Goal: Check status: Check status

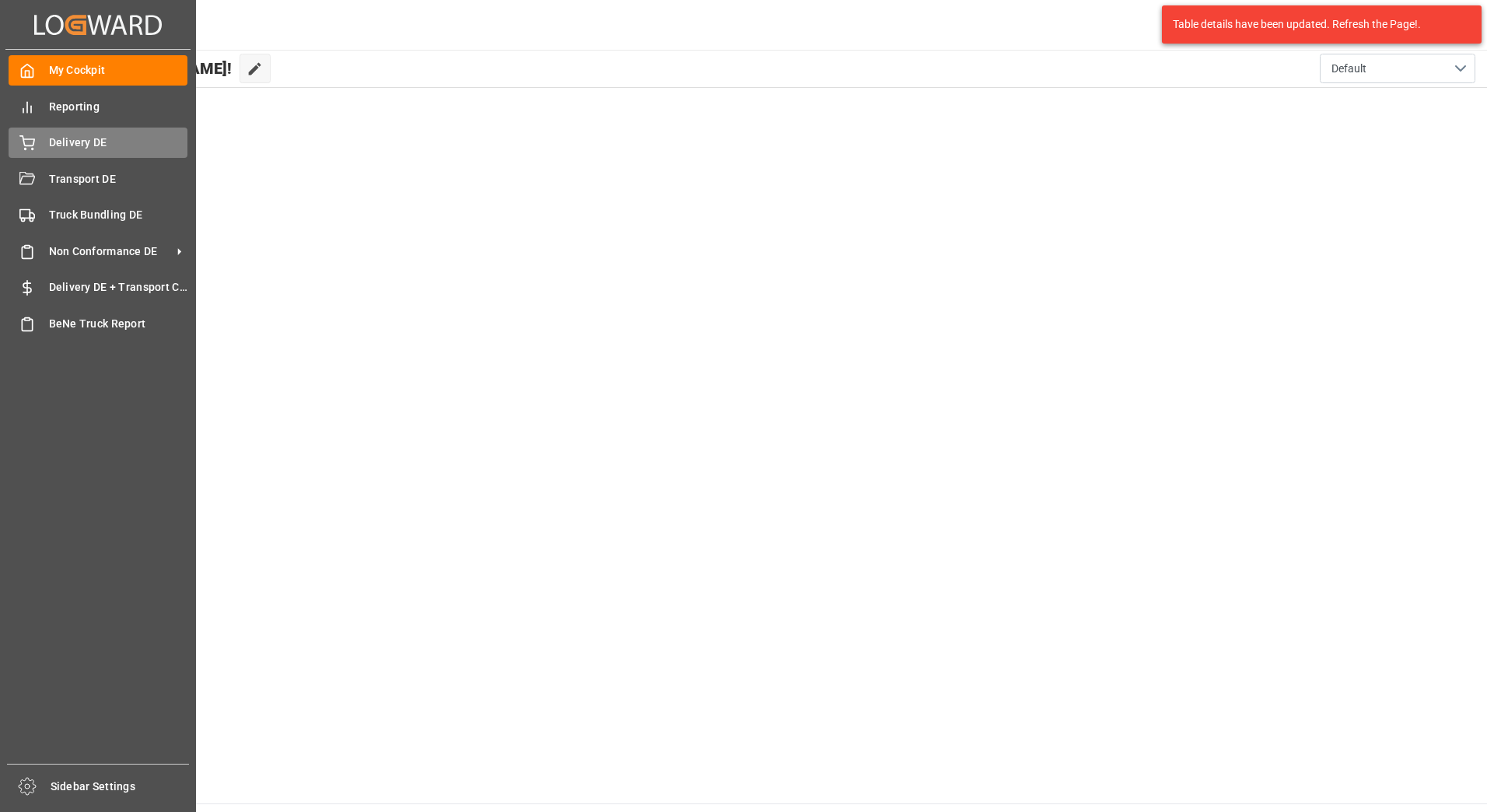
click at [77, 142] on span "Delivery DE" at bounding box center [118, 143] width 139 height 17
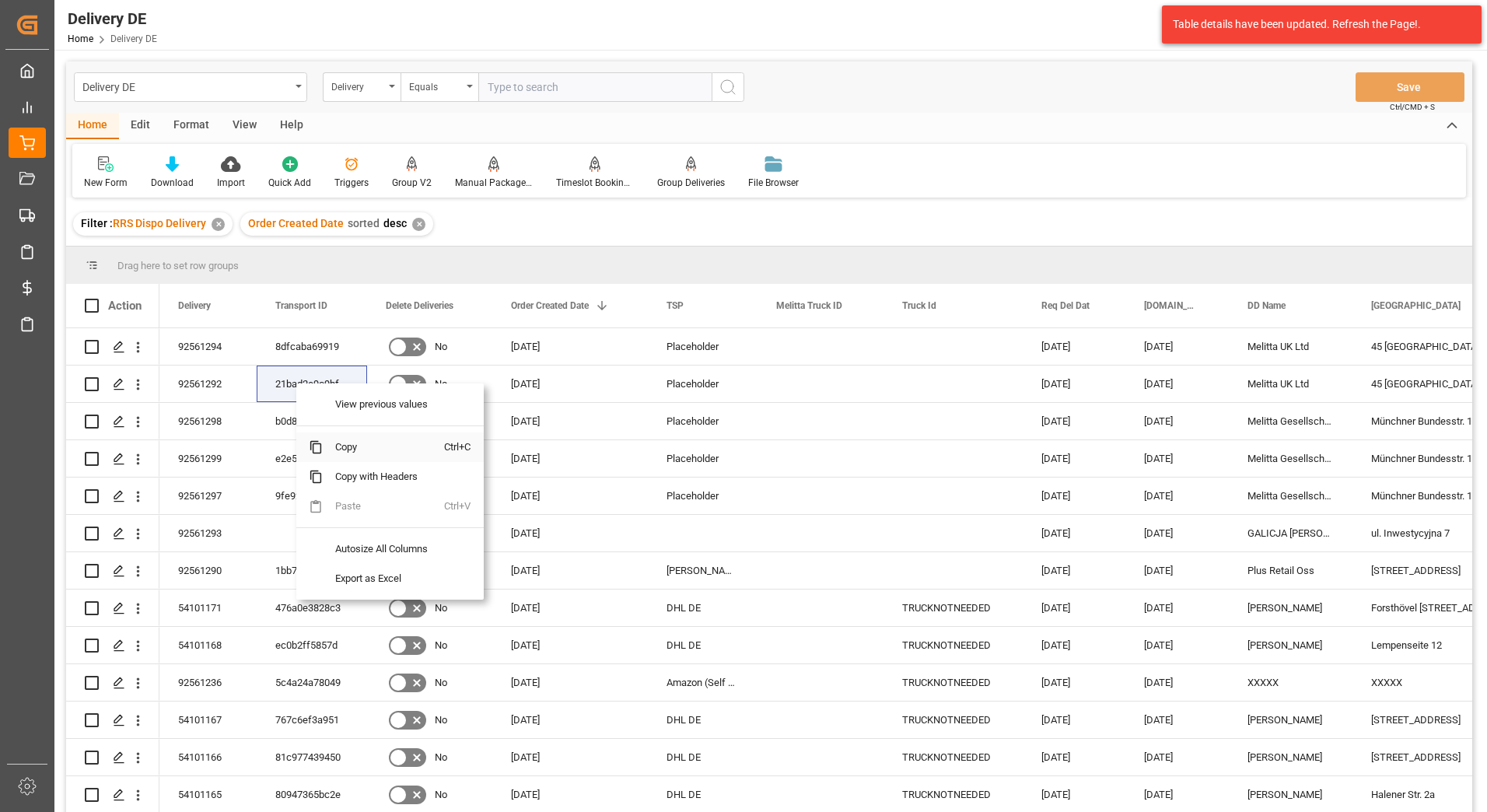
click at [337, 447] on span "Copy" at bounding box center [383, 447] width 121 height 30
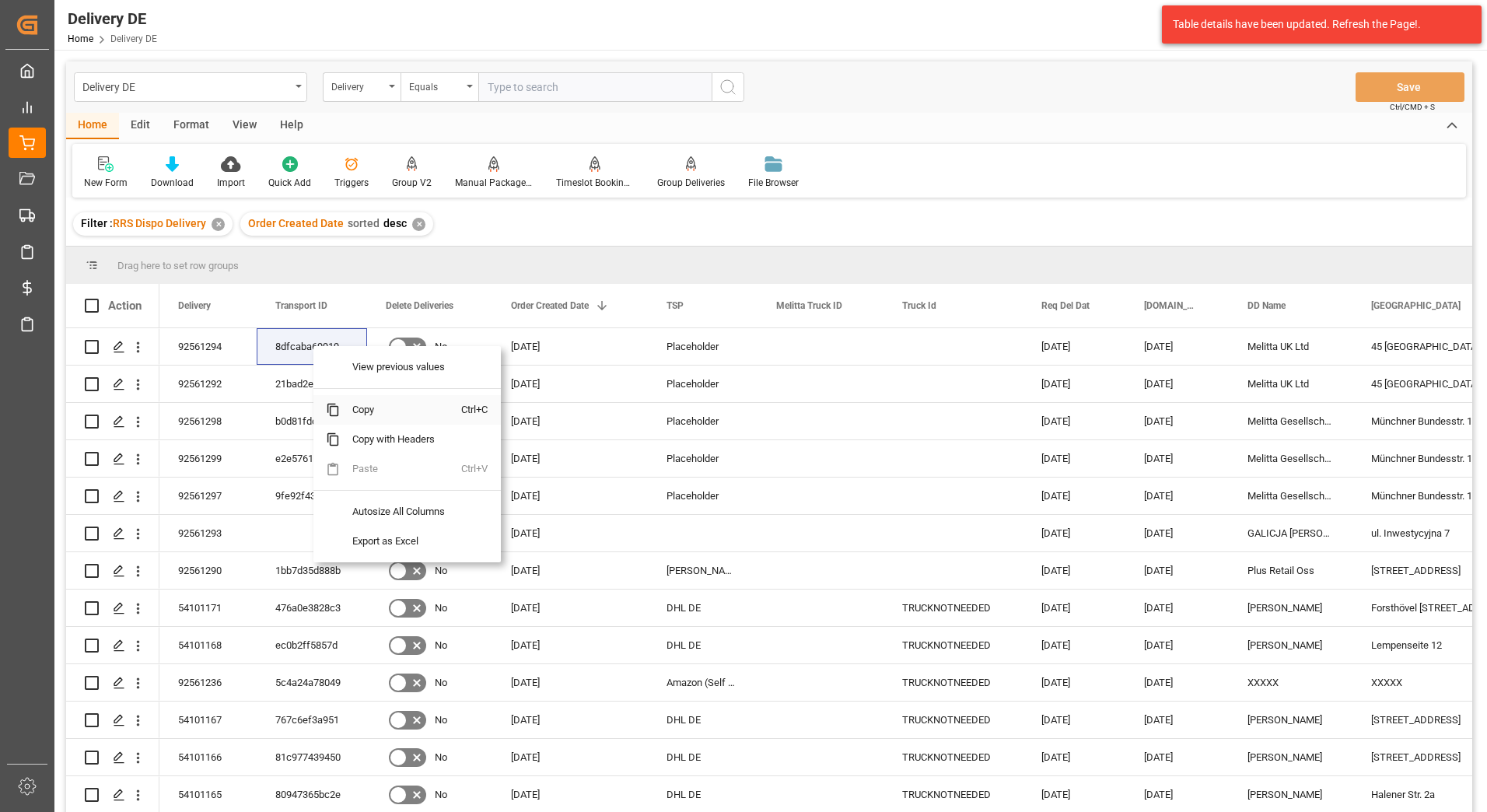
click at [361, 411] on span "Copy" at bounding box center [401, 410] width 121 height 30
